Goal: Information Seeking & Learning: Learn about a topic

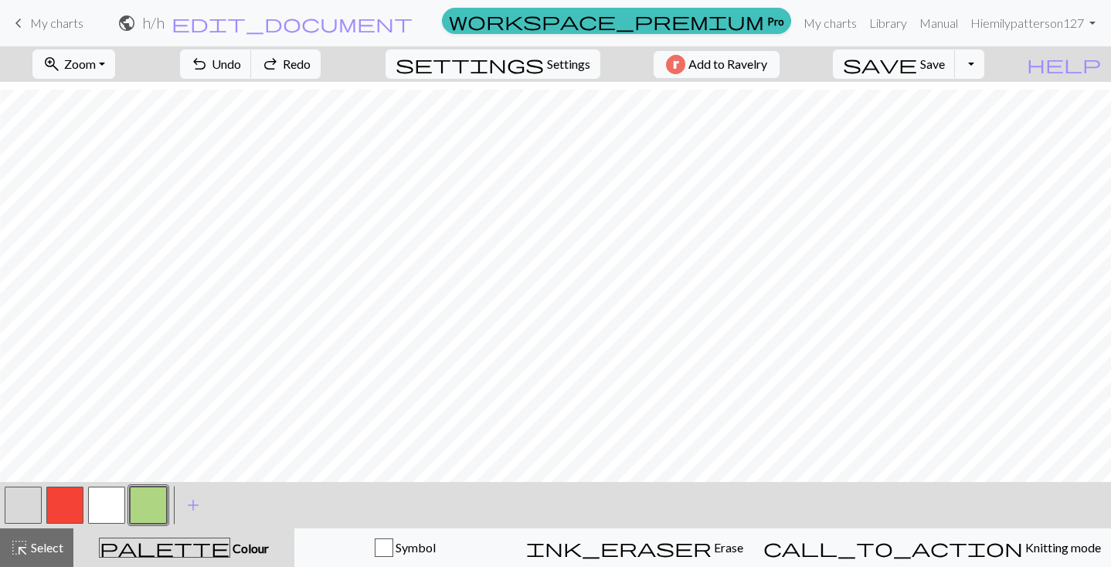
scroll to position [56, 1317]
click at [917, 71] on span "save" at bounding box center [880, 64] width 74 height 22
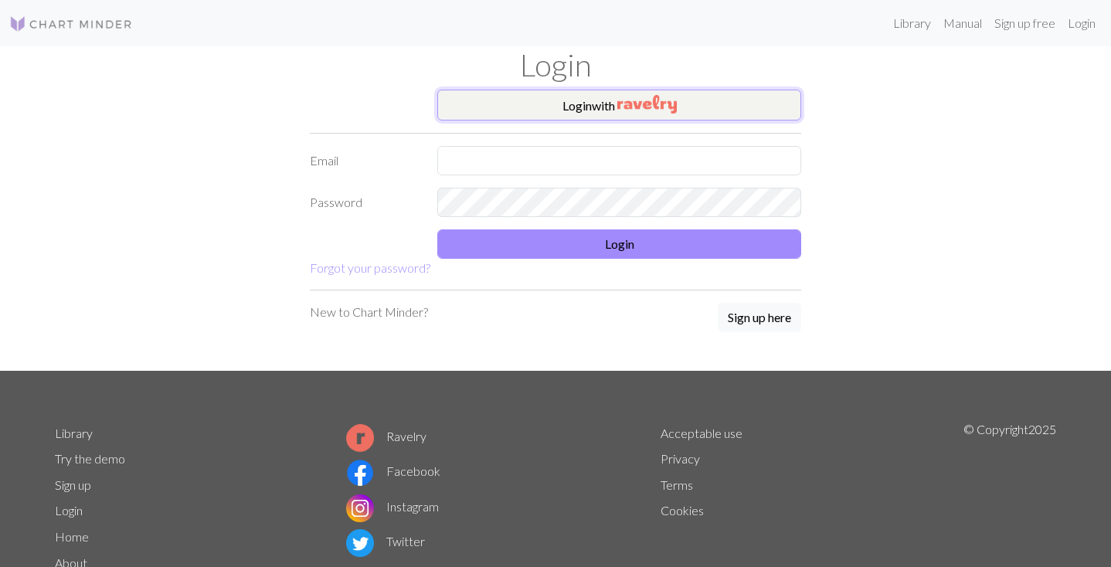
click at [683, 105] on button "Login with" at bounding box center [619, 105] width 364 height 31
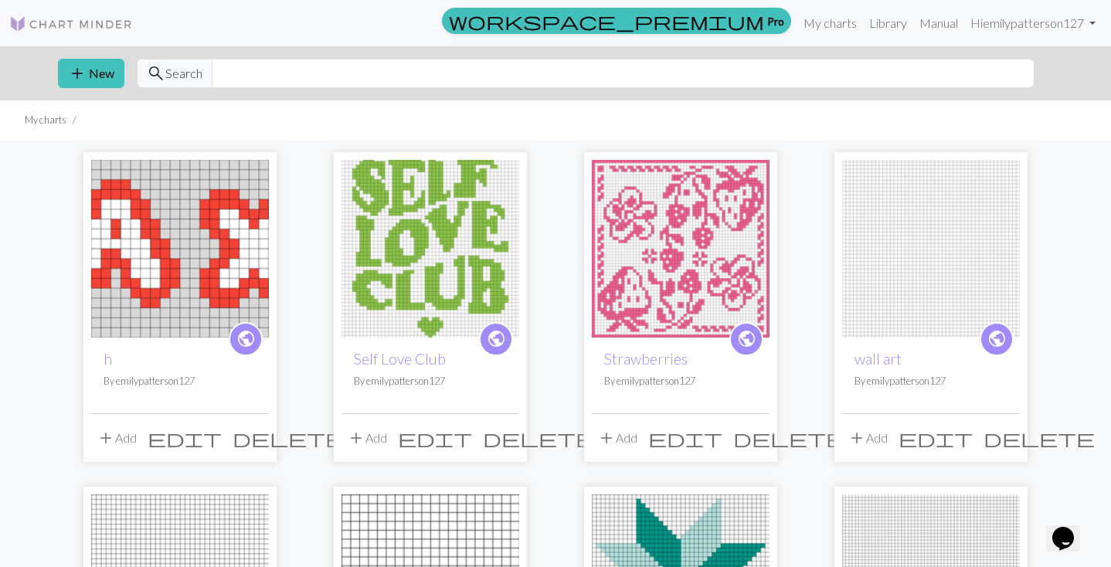
click at [23, 25] on img at bounding box center [71, 24] width 124 height 19
click at [300, 80] on input "text" at bounding box center [623, 73] width 823 height 29
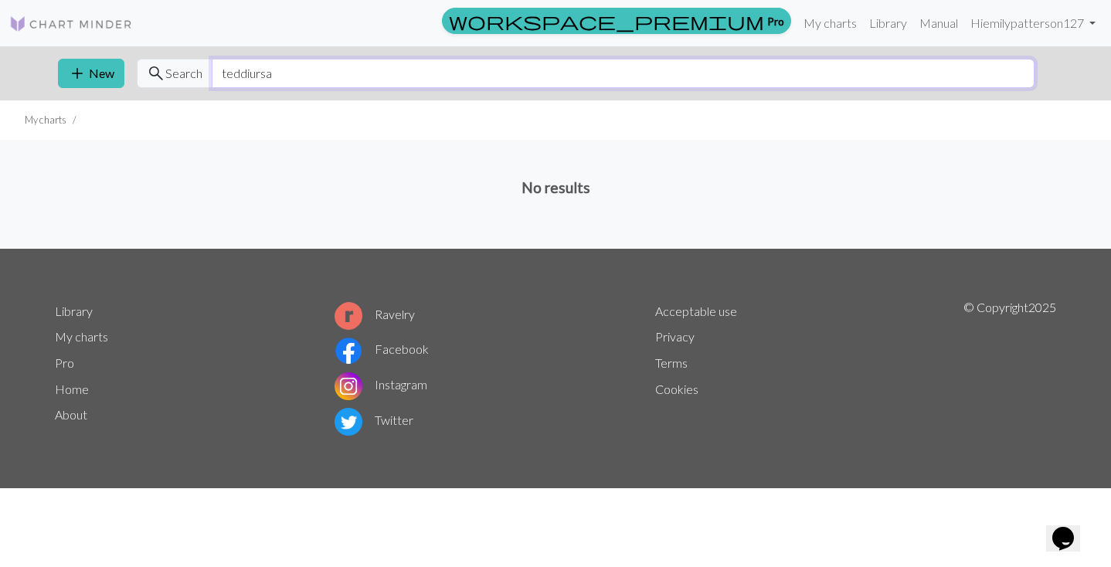
type input "teddiursa"
click at [898, 14] on link "Library" at bounding box center [888, 23] width 50 height 31
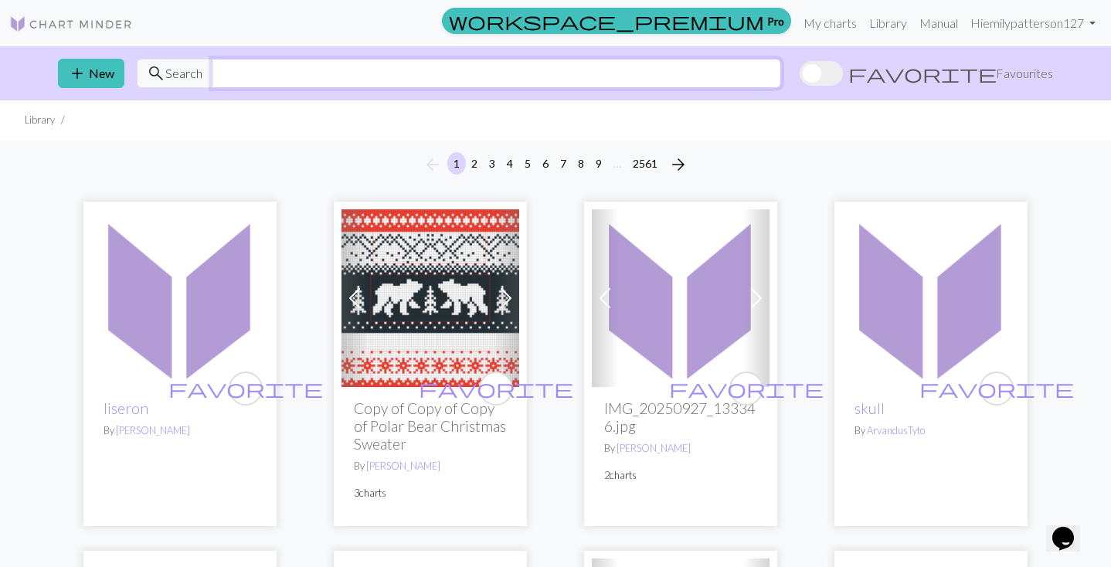
click at [301, 83] on input "text" at bounding box center [496, 73] width 569 height 29
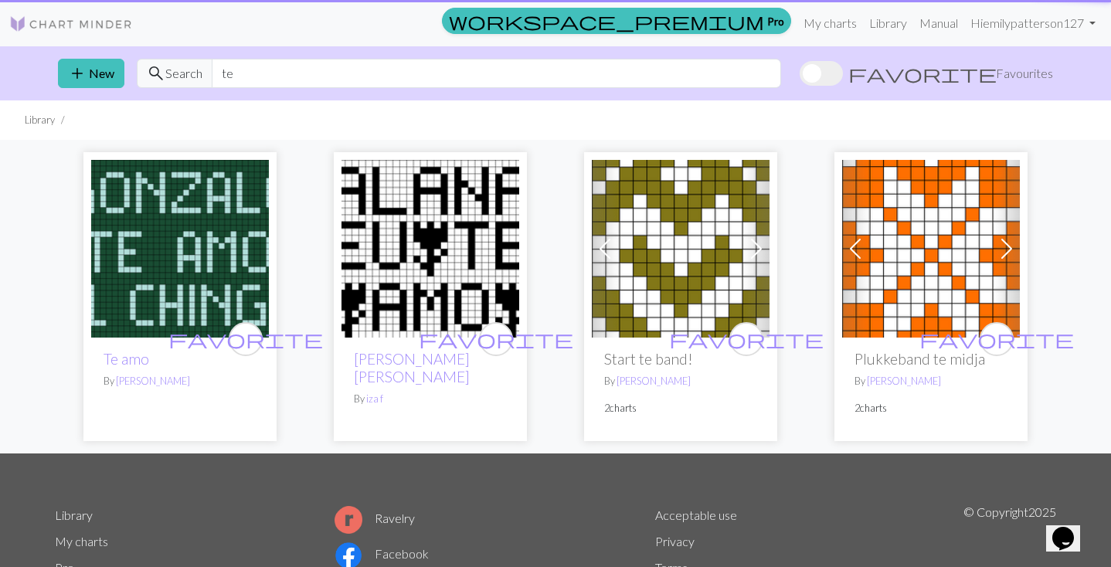
click at [346, 117] on ul "Library" at bounding box center [555, 119] width 1111 height 39
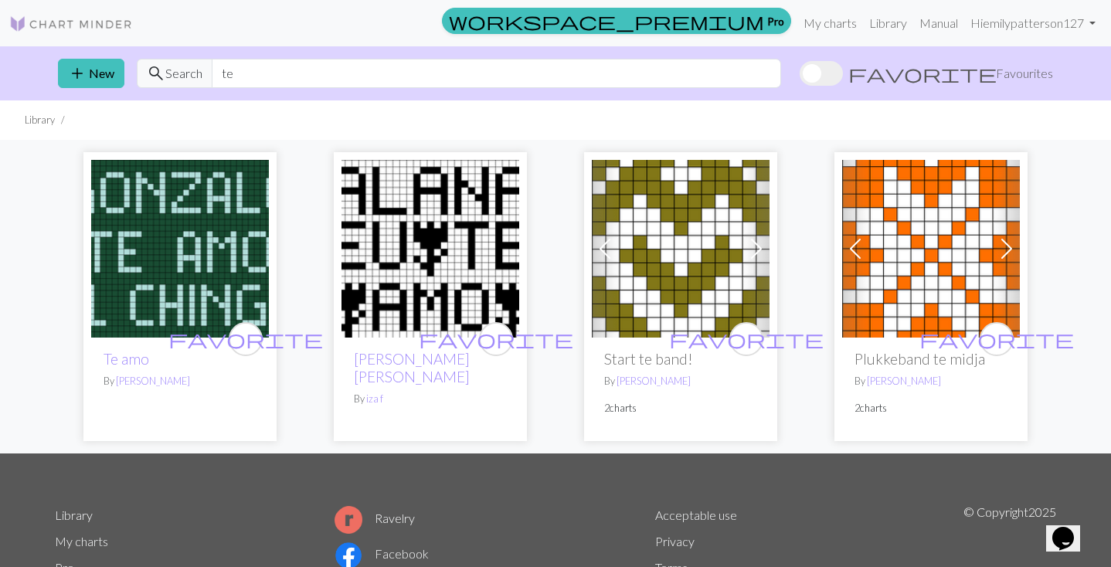
click at [307, 53] on div "add New search Search te favorite Favourites" at bounding box center [556, 73] width 1020 height 54
click at [307, 61] on input "te" at bounding box center [496, 73] width 569 height 29
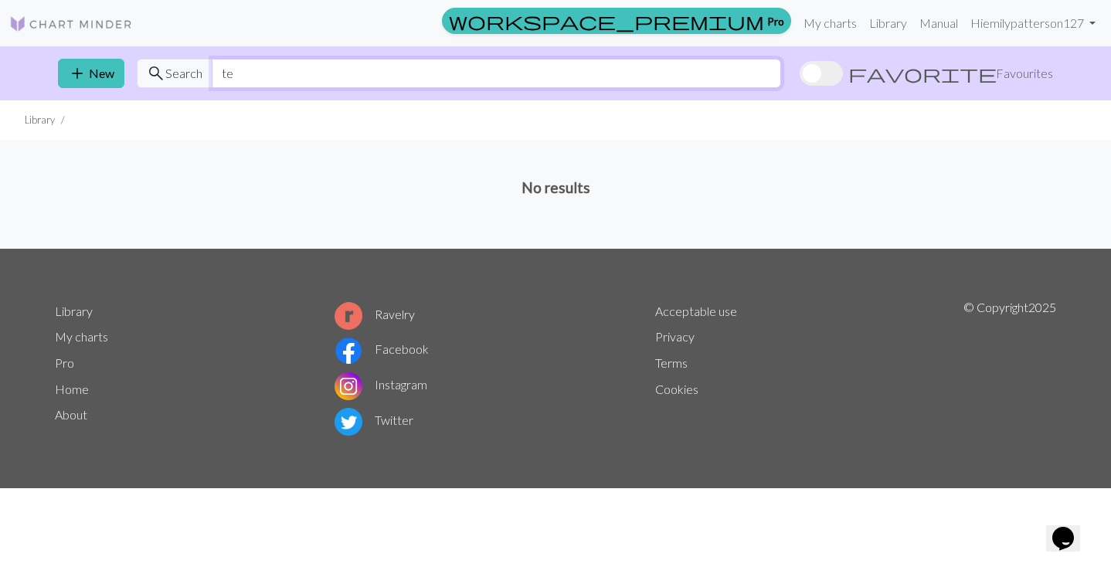
type input "t"
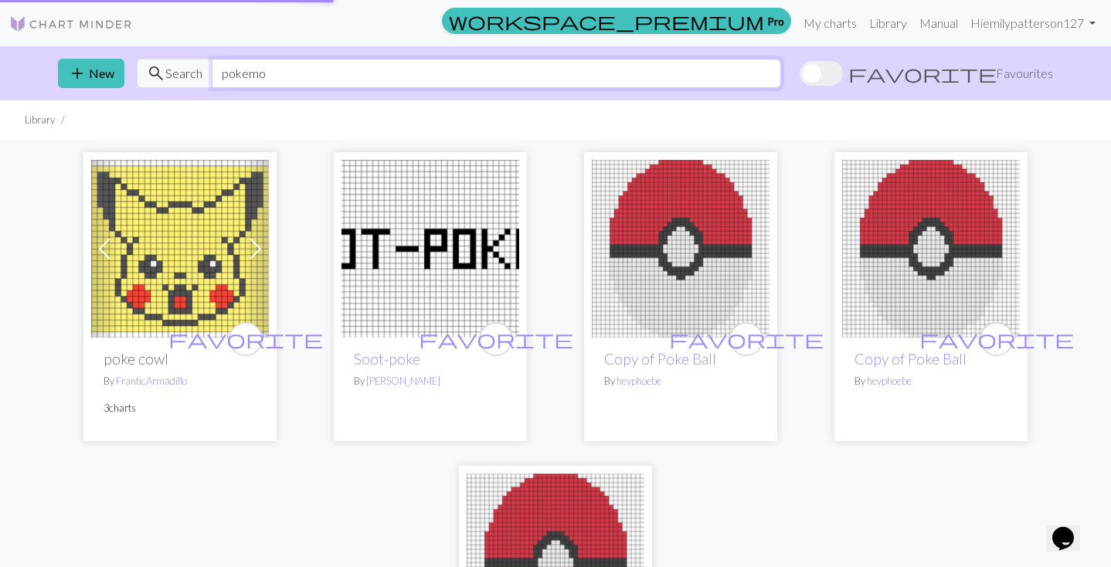
type input "pokemon"
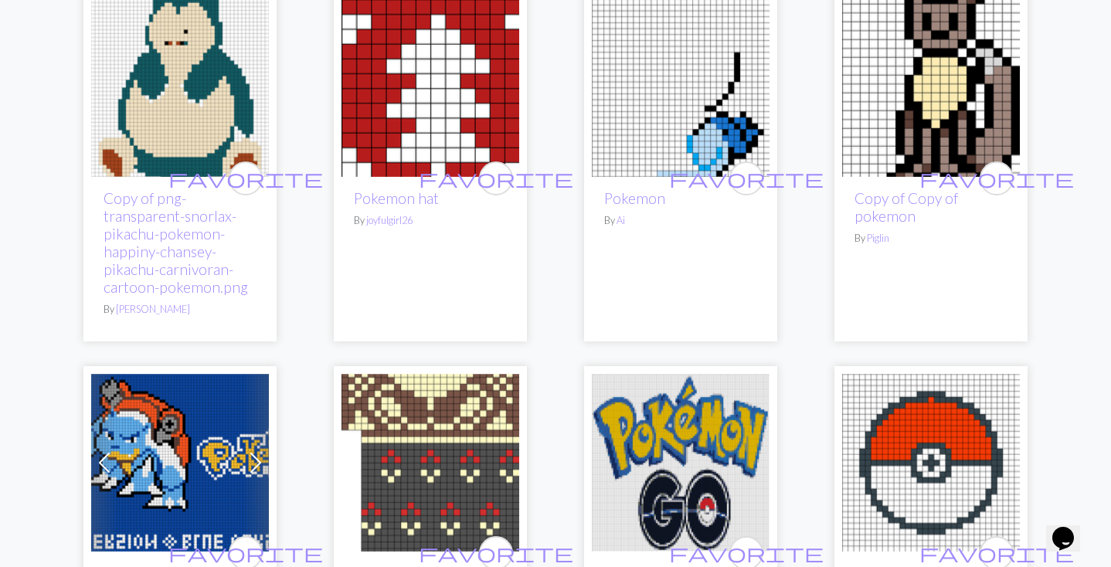
scroll to position [993, 0]
